Goal: Find specific page/section: Find specific page/section

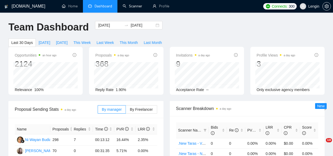
click at [133, 4] on link "Scanner" at bounding box center [132, 6] width 19 height 4
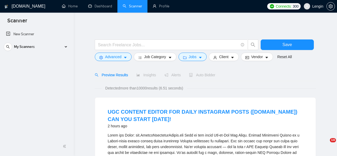
click at [97, 4] on link "Dashboard" at bounding box center [100, 6] width 24 height 4
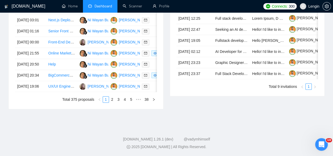
scroll to position [279, 0]
click at [113, 102] on link "2" at bounding box center [112, 100] width 6 height 6
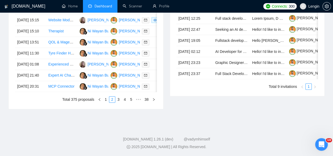
scroll to position [297, 0]
click at [105, 102] on link "1" at bounding box center [106, 100] width 6 height 6
